Goal: Contribute content

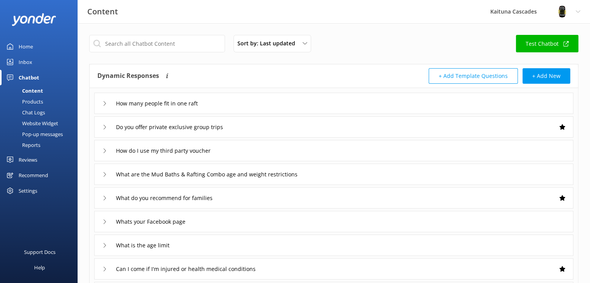
click at [47, 48] on link "Home" at bounding box center [39, 47] width 78 height 16
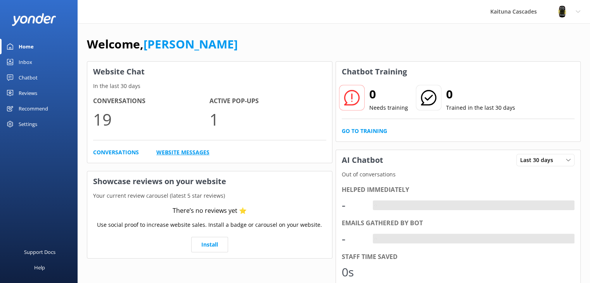
click at [171, 151] on link "Website Messages" at bounding box center [182, 152] width 53 height 9
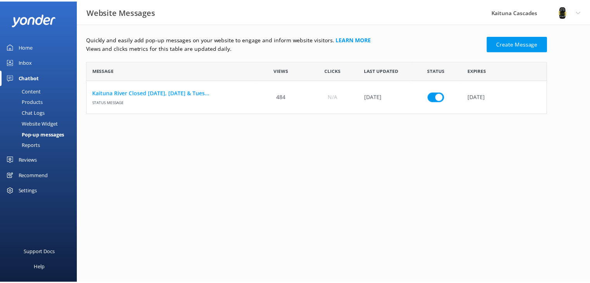
scroll to position [47, 459]
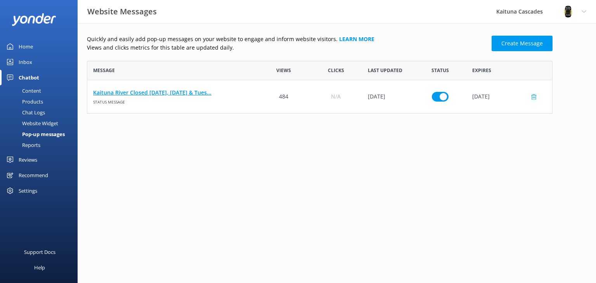
click at [164, 94] on link "Kaituna River Closed [DATE], [DATE] & Tues..." at bounding box center [172, 92] width 159 height 9
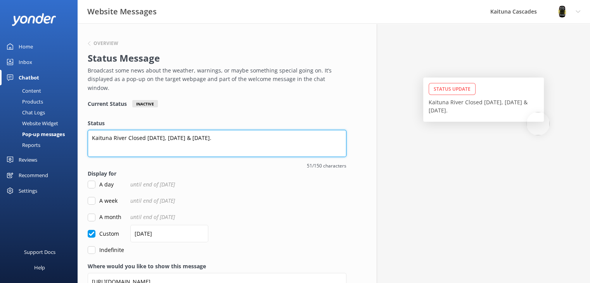
click at [253, 132] on textarea "Kaituna River Closed [DATE], [DATE] & [DATE]." at bounding box center [217, 143] width 259 height 27
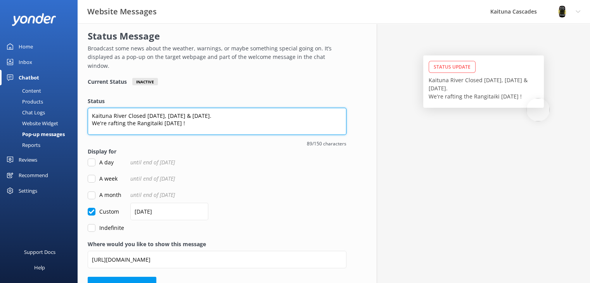
scroll to position [34, 0]
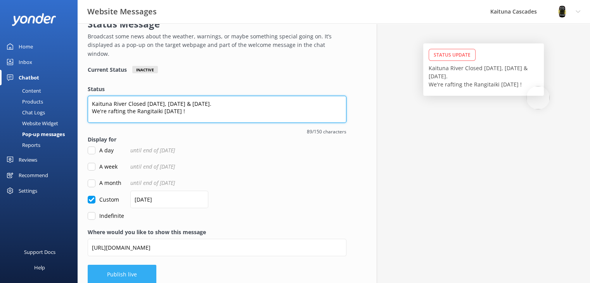
type textarea "Kaituna River Closed [DATE], [DATE] & [DATE]. We're rafting the Rangitaiki [DAT…"
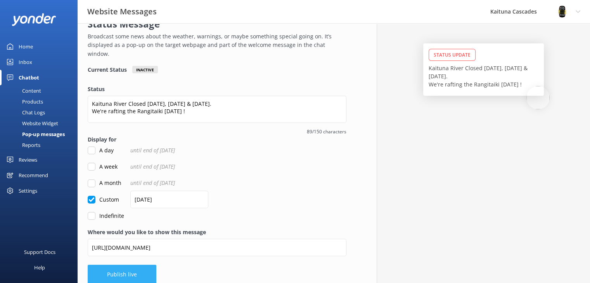
click at [122, 265] on button "Publish live" at bounding box center [122, 274] width 69 height 19
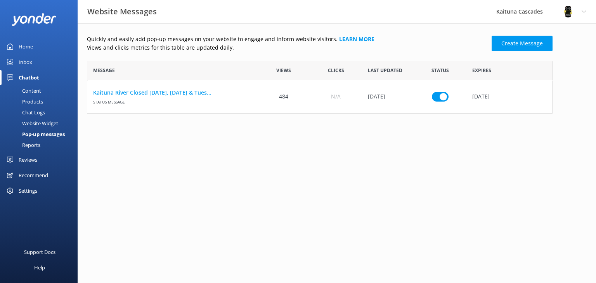
scroll to position [47, 459]
